Goal: Transaction & Acquisition: Purchase product/service

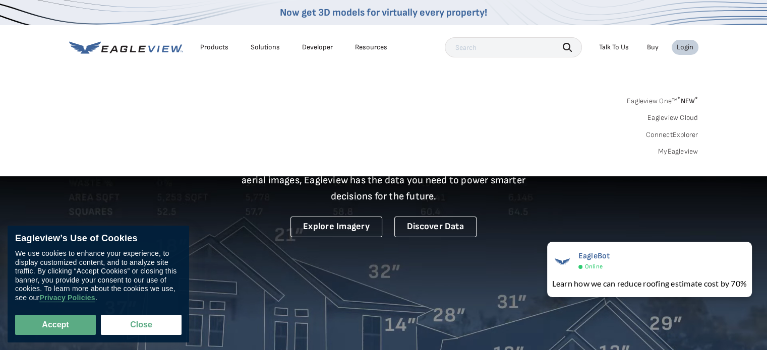
click at [678, 153] on link "MyEagleview" at bounding box center [678, 151] width 40 height 9
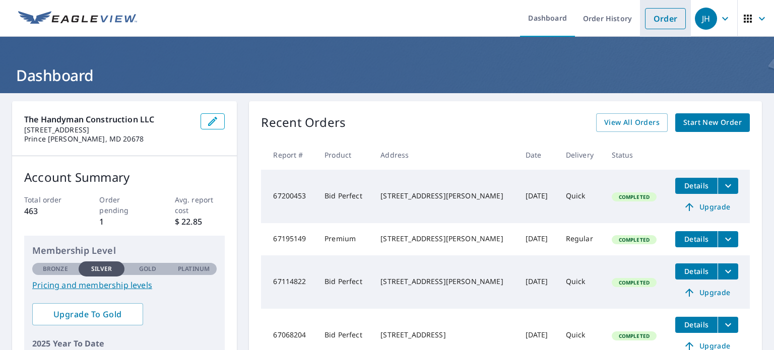
click at [664, 20] on link "Order" at bounding box center [665, 18] width 41 height 21
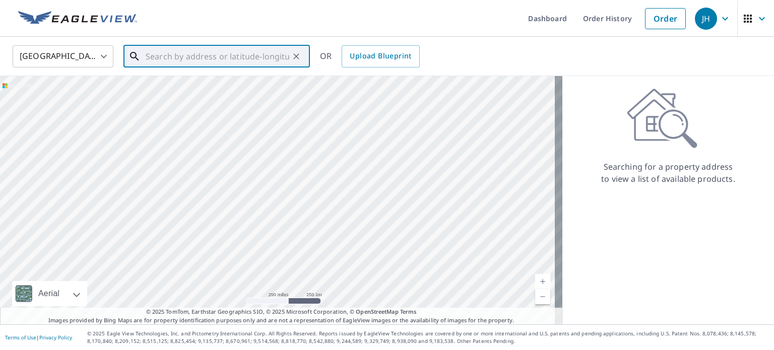
click at [235, 54] on input "text" at bounding box center [218, 56] width 144 height 28
paste input "12106 Hunterton Street"
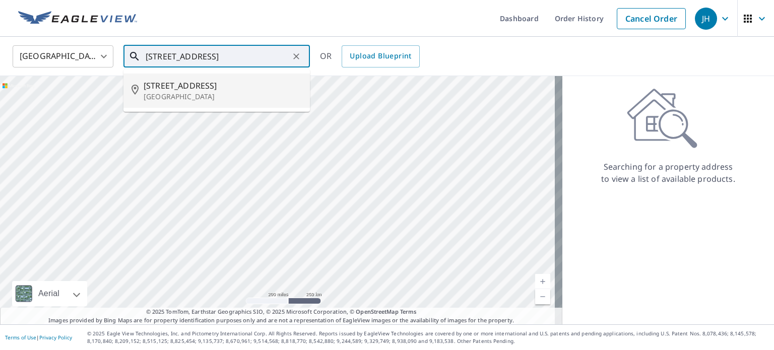
click at [218, 94] on p "Upper Marlboro, MD 20774" at bounding box center [223, 97] width 158 height 10
type input "12106 Hunterton St Upper Marlboro, MD 20774"
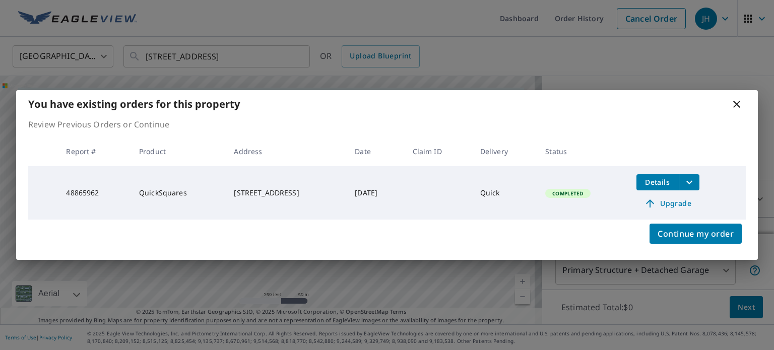
click at [736, 106] on icon at bounding box center [737, 104] width 7 height 7
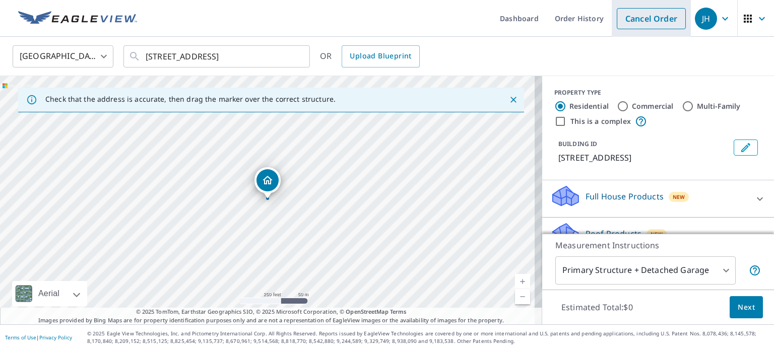
click at [635, 21] on link "Cancel Order" at bounding box center [651, 18] width 69 height 21
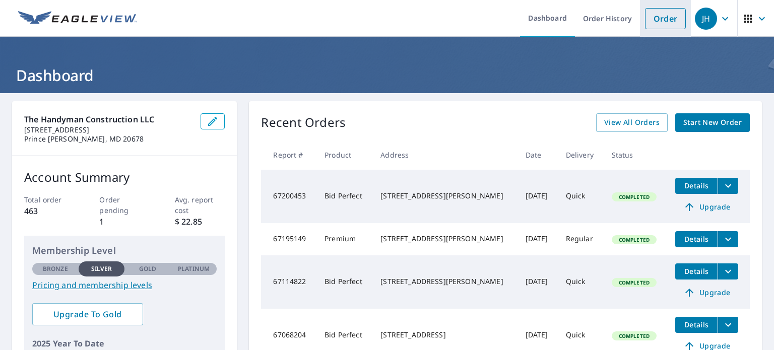
click at [650, 27] on link "Order" at bounding box center [665, 18] width 41 height 21
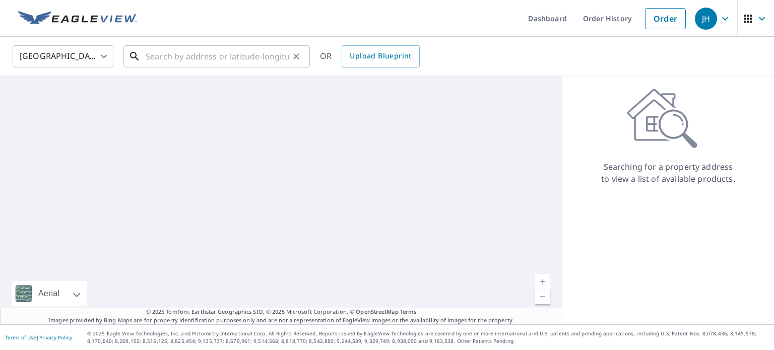
click at [258, 58] on input "text" at bounding box center [218, 56] width 144 height 28
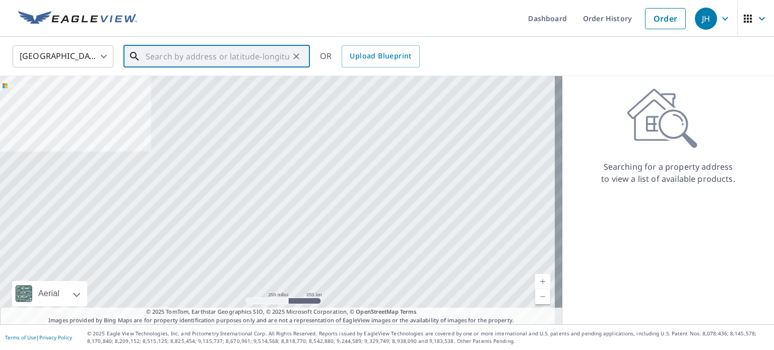
paste input "9515 Victoria Dr"
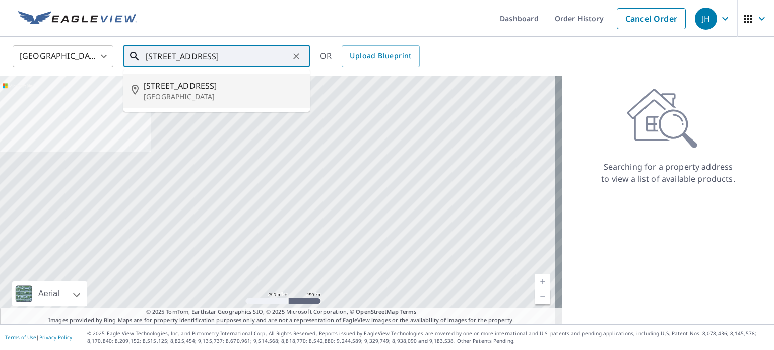
click at [247, 95] on p "Upper Marlboro, MD 20772" at bounding box center [223, 97] width 158 height 10
type input "9515 Victoria Dr Upper Marlboro, MD 20772"
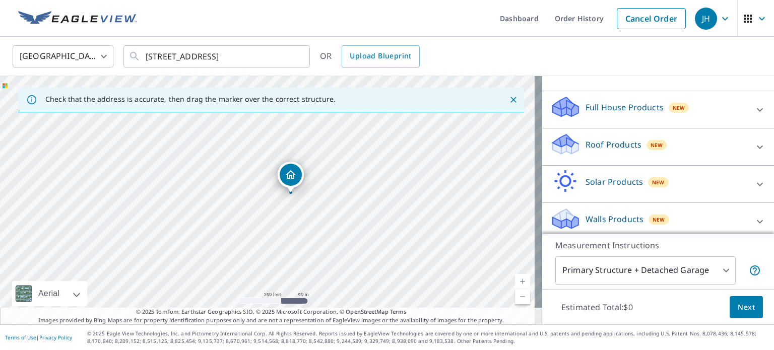
scroll to position [101, 0]
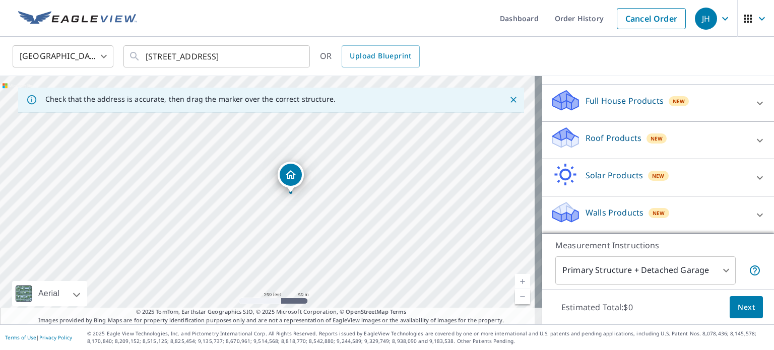
click at [754, 147] on icon at bounding box center [760, 141] width 12 height 12
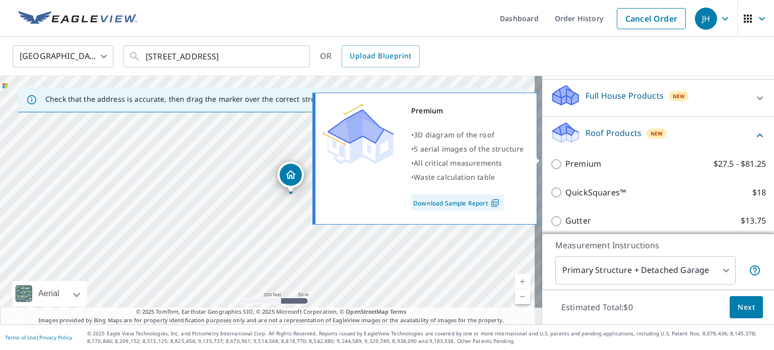
scroll to position [151, 0]
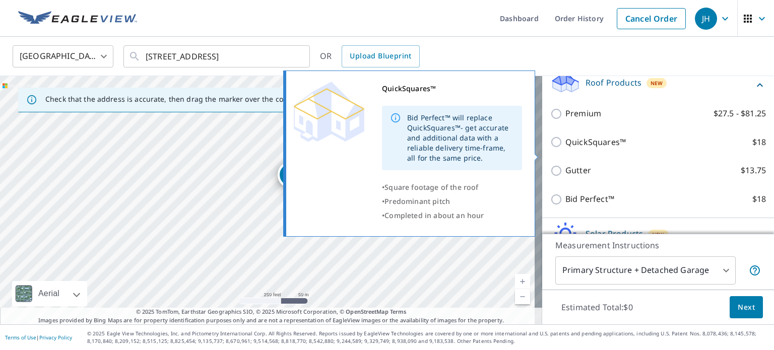
click at [551, 148] on input "QuickSquares™ $18" at bounding box center [558, 142] width 15 height 12
checkbox input "true"
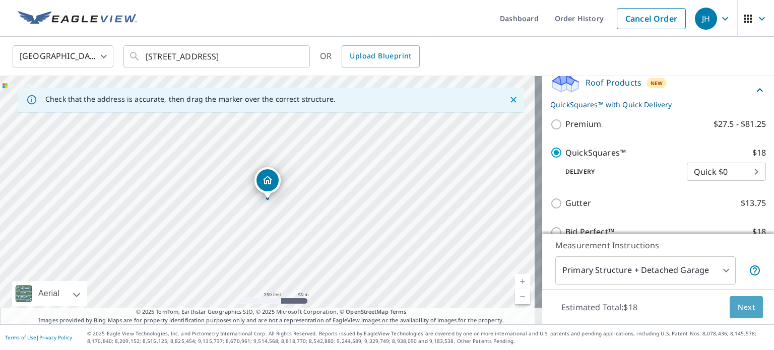
click at [745, 304] on span "Next" at bounding box center [746, 308] width 17 height 13
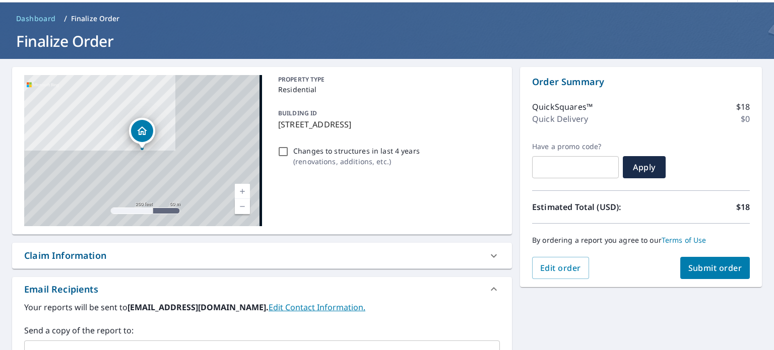
scroll to position [101, 0]
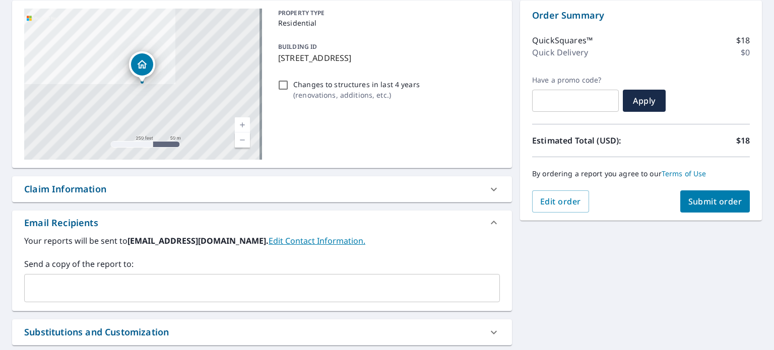
click at [706, 202] on span "Submit order" at bounding box center [716, 201] width 54 height 11
